Goal: Transaction & Acquisition: Book appointment/travel/reservation

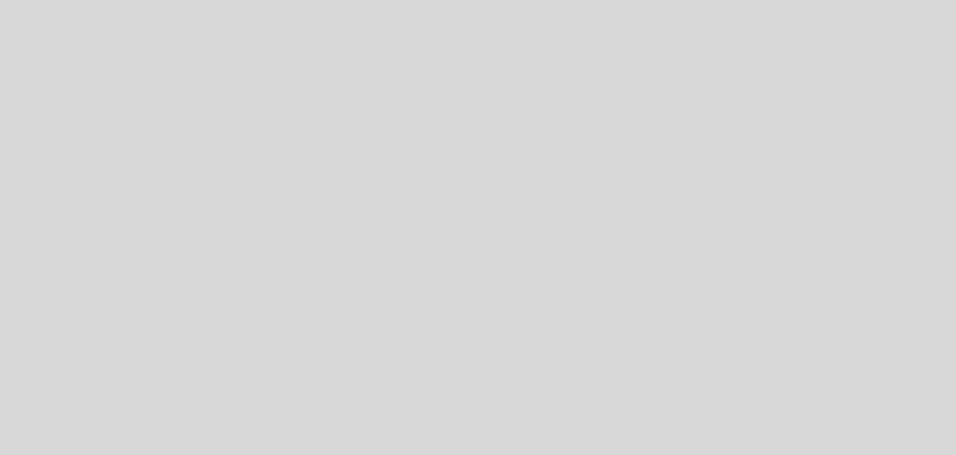
select select "es"
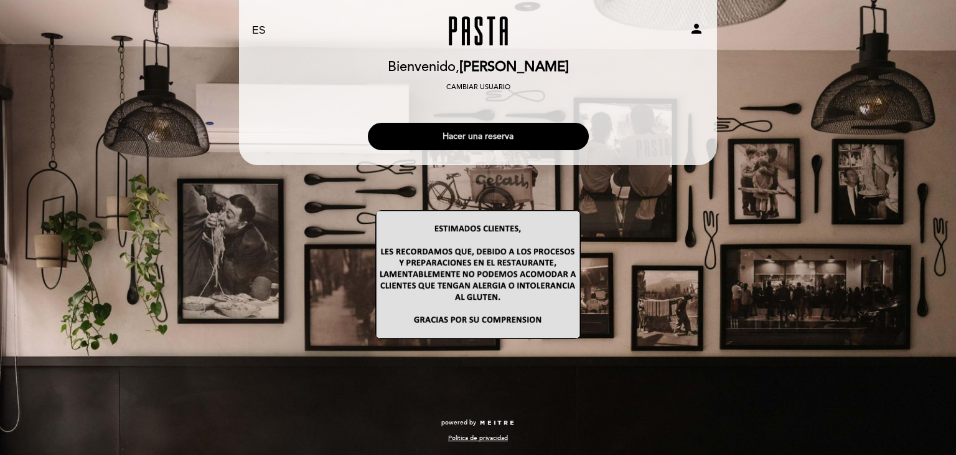
click at [507, 136] on button "Hacer una reserva" at bounding box center [478, 136] width 221 height 27
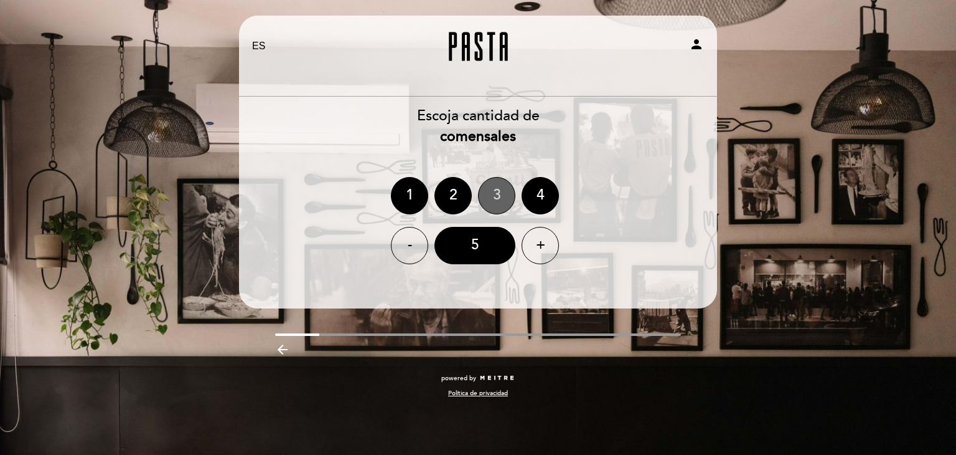
click at [489, 204] on div "3" at bounding box center [496, 195] width 37 height 37
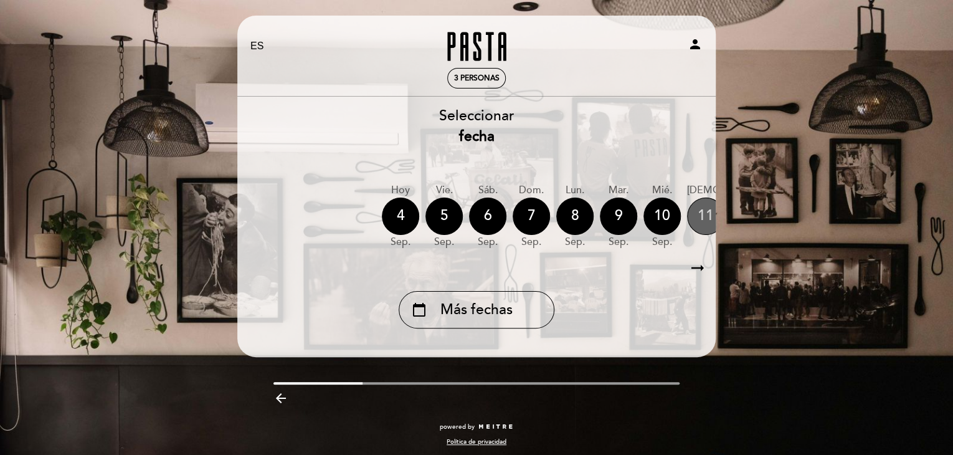
click at [700, 214] on div "11" at bounding box center [705, 215] width 37 height 37
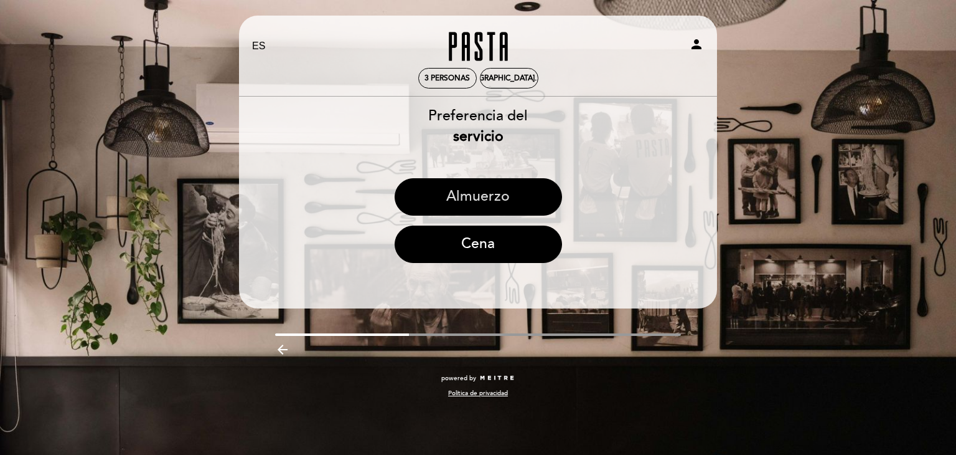
click at [480, 195] on button "Almuerzo" at bounding box center [478, 196] width 167 height 37
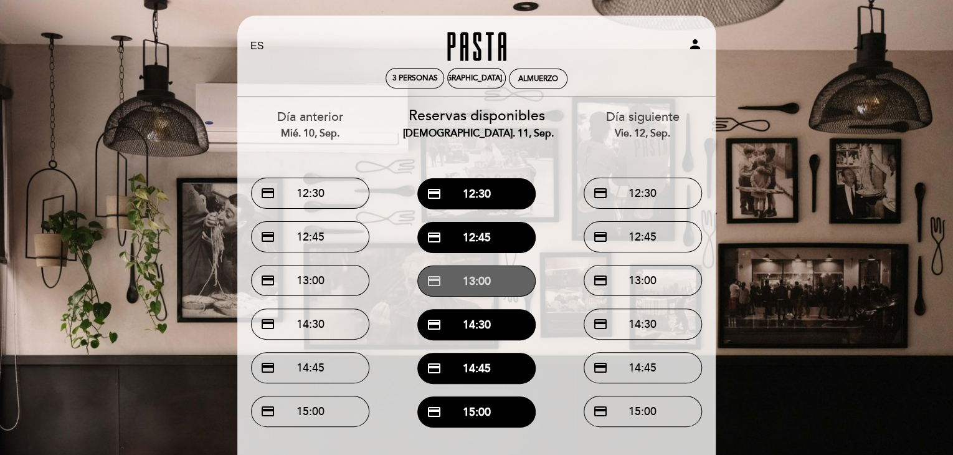
click at [511, 283] on button "credit_card 13:00" at bounding box center [476, 280] width 118 height 31
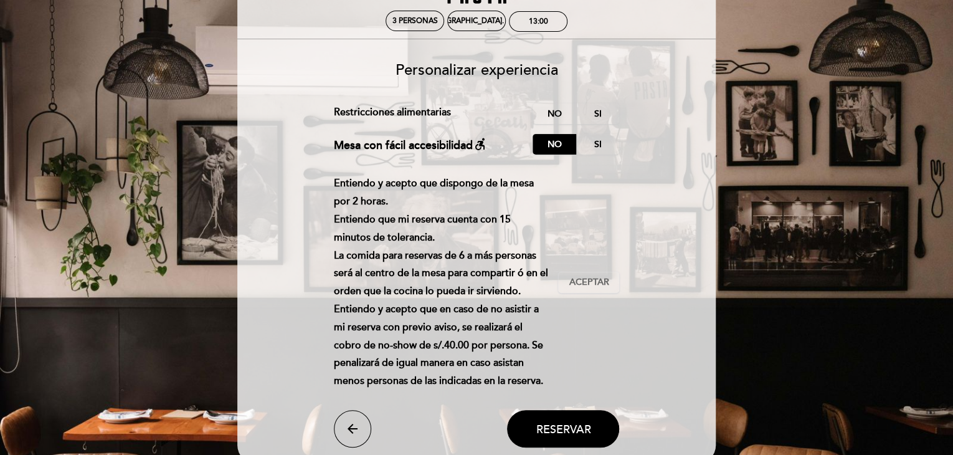
scroll to position [43, 0]
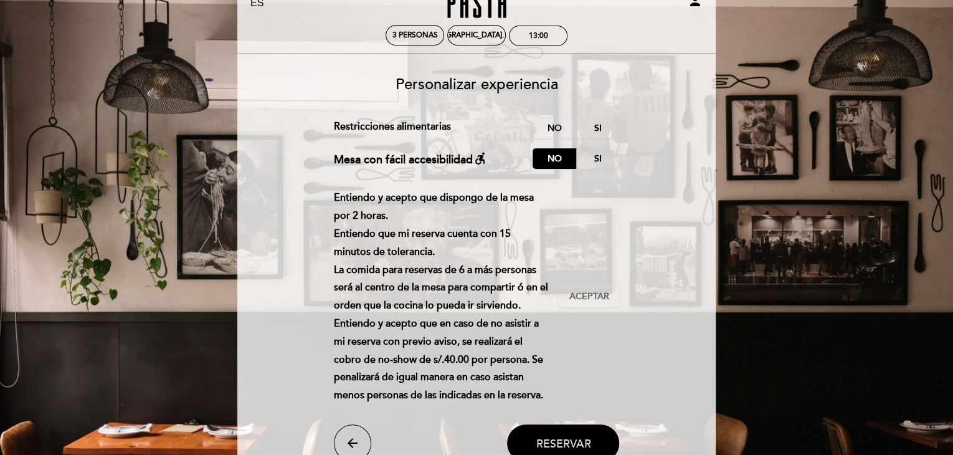
click at [601, 441] on button "Reservar" at bounding box center [563, 442] width 112 height 37
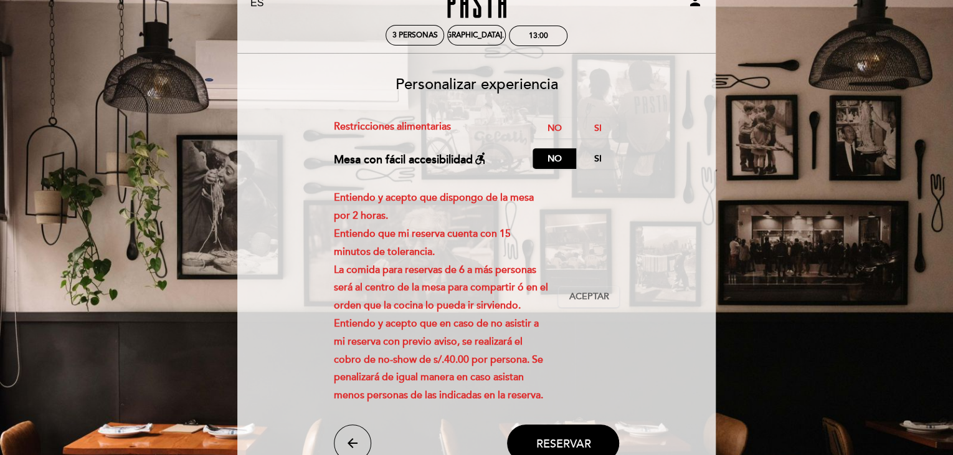
click at [598, 285] on div "Entiendo y acepto que dispongo de la mesa por 2 horas. Entiendo que mi reserva …" at bounding box center [477, 296] width 286 height 215
click at [600, 295] on span "Aceptar" at bounding box center [588, 296] width 40 height 13
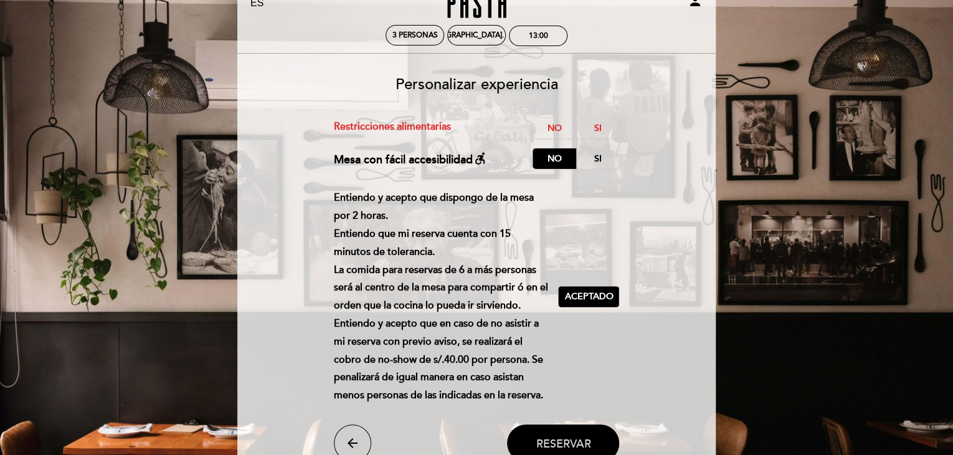
click at [572, 439] on span "Reservar" at bounding box center [562, 443] width 55 height 14
click at [537, 440] on span "Reservar" at bounding box center [562, 443] width 55 height 14
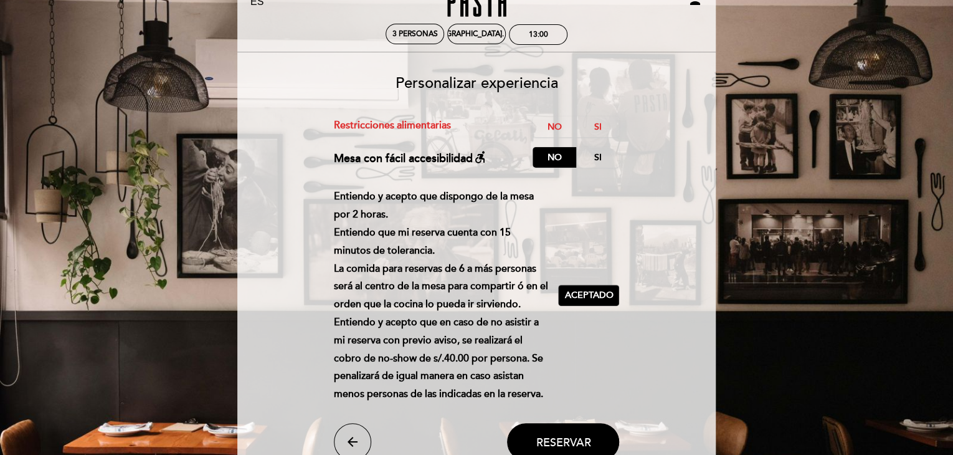
scroll to position [167, 0]
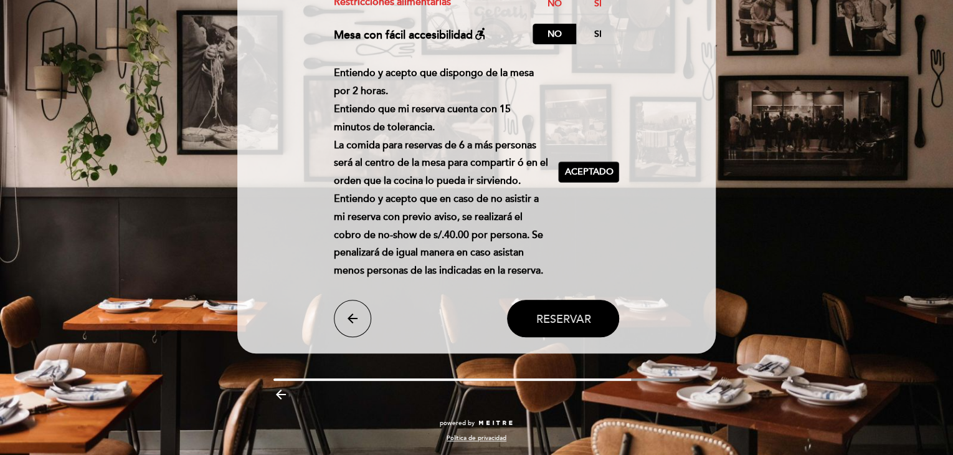
click at [552, 329] on button "Reservar" at bounding box center [563, 317] width 112 height 37
click at [560, 324] on span "Reservar" at bounding box center [562, 318] width 55 height 14
click at [599, 174] on span "Aceptado" at bounding box center [588, 172] width 49 height 13
click at [602, 173] on span "Aceptar" at bounding box center [588, 172] width 40 height 13
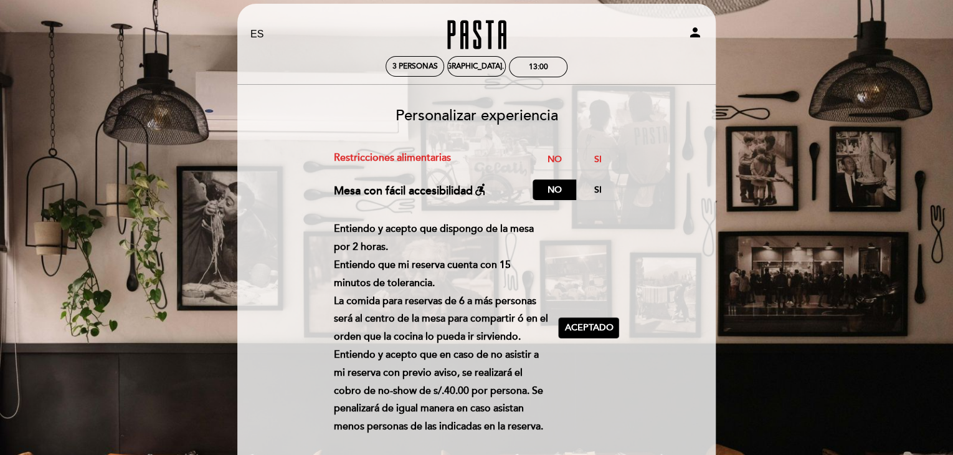
scroll to position [0, 0]
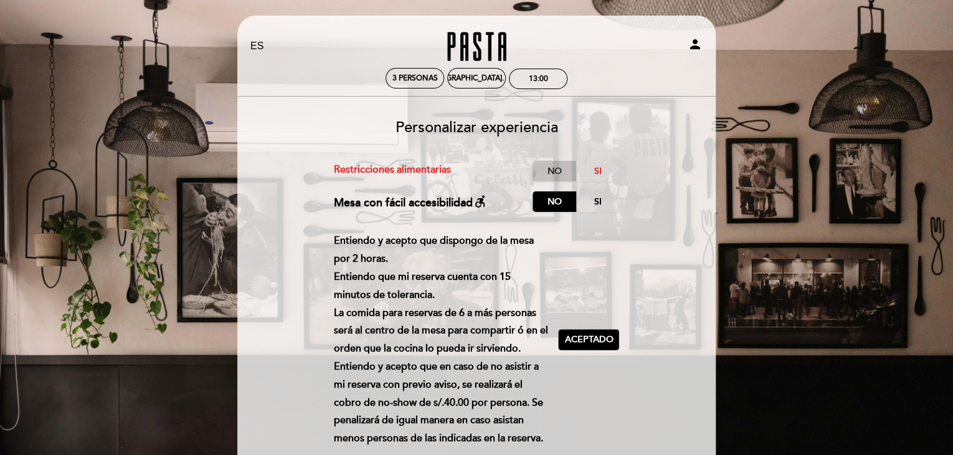
click at [557, 180] on label "No" at bounding box center [554, 171] width 44 height 21
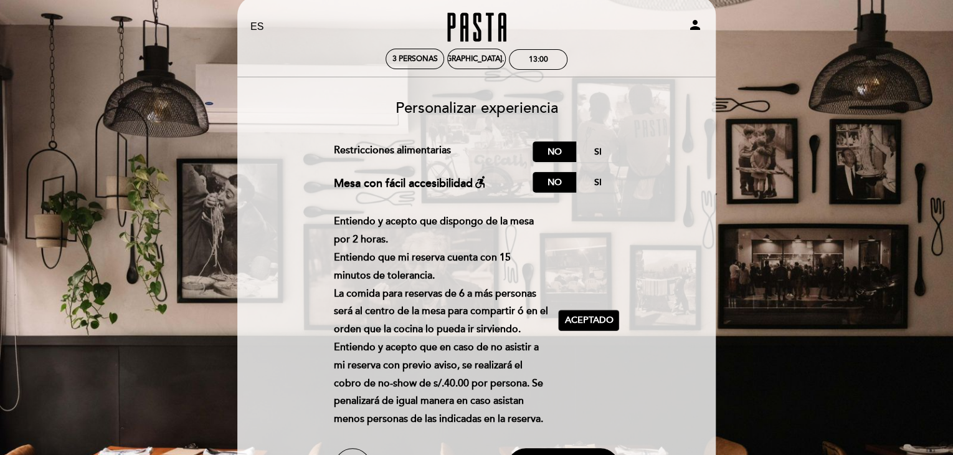
scroll to position [167, 0]
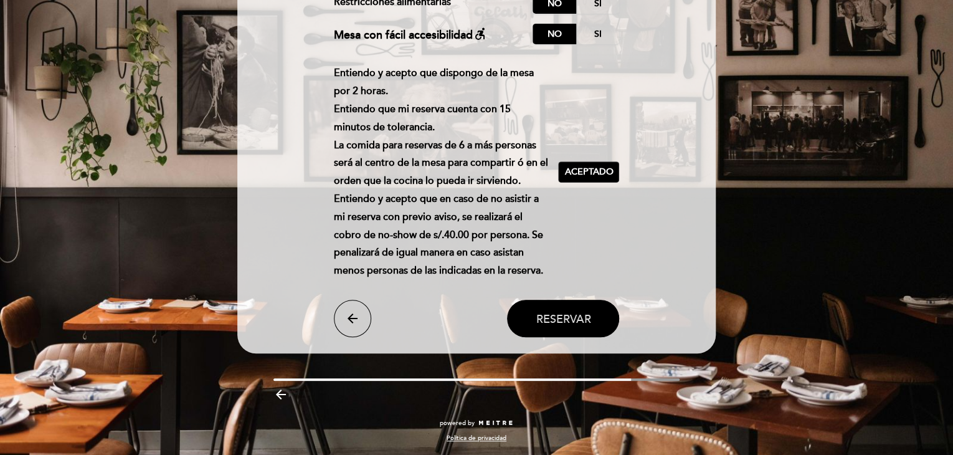
click at [577, 306] on button "Reservar" at bounding box center [563, 317] width 112 height 37
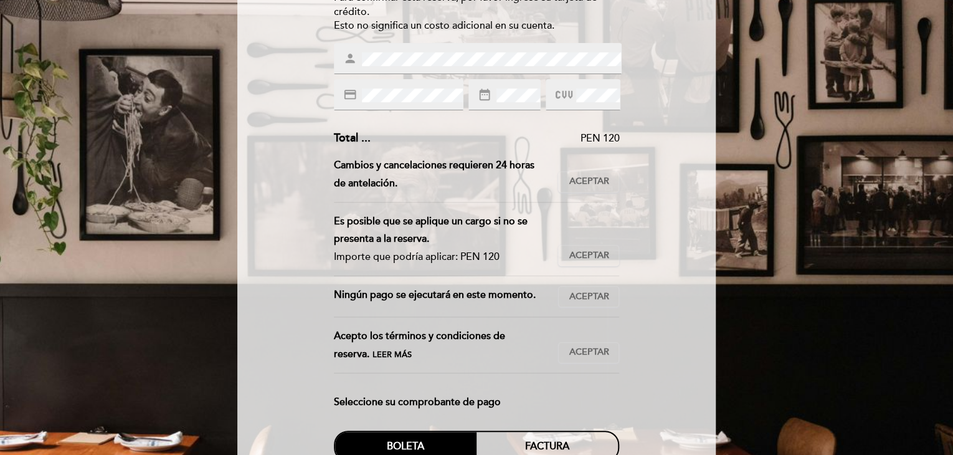
scroll to position [249, 0]
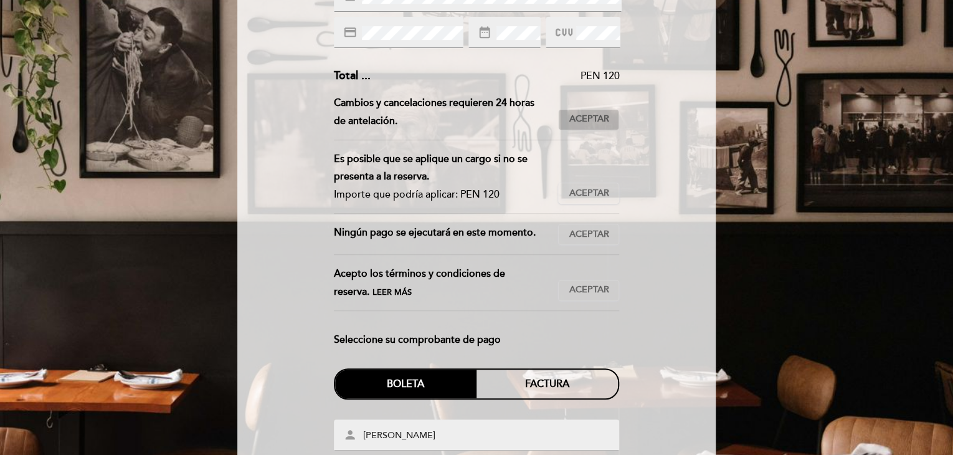
click at [600, 112] on button "Aceptar Aceptado" at bounding box center [588, 119] width 61 height 21
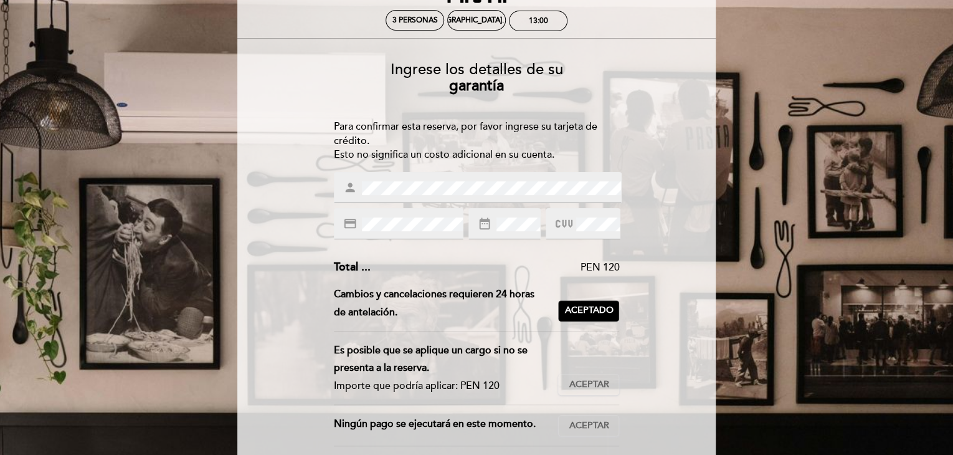
scroll to position [55, 0]
